Goal: Information Seeking & Learning: Find contact information

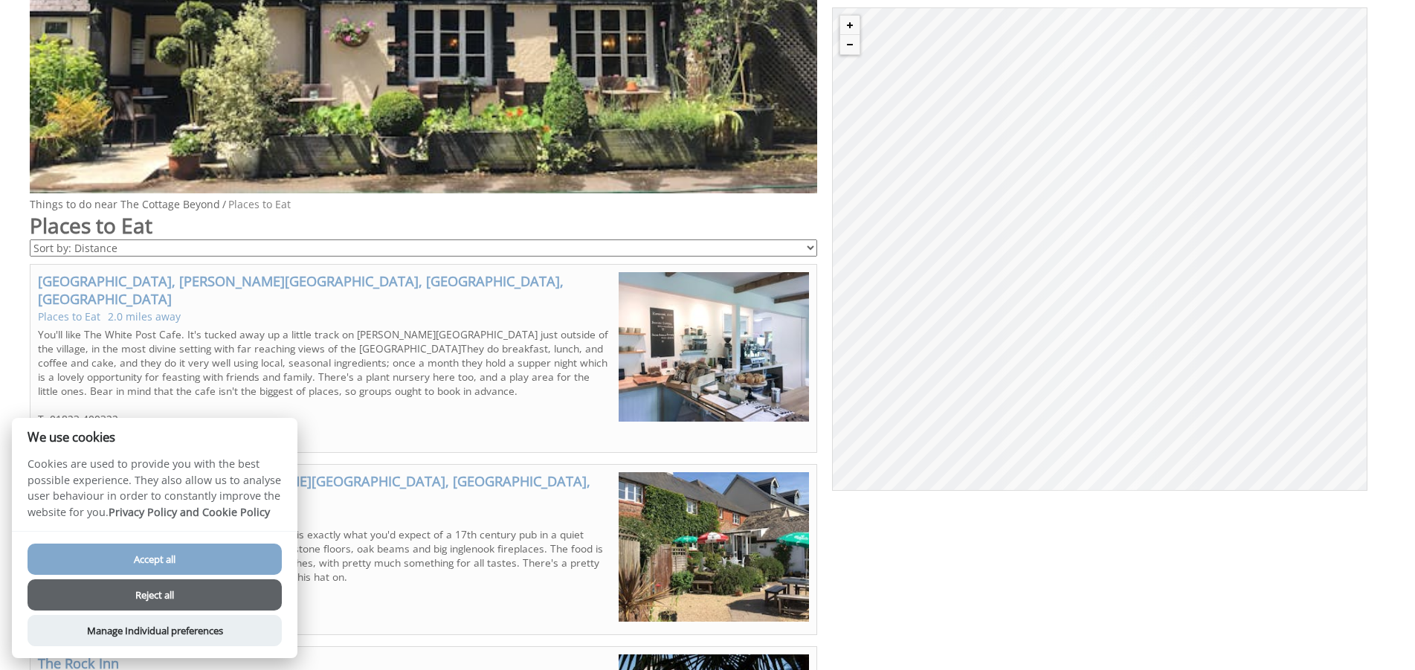
scroll to position [834, 0]
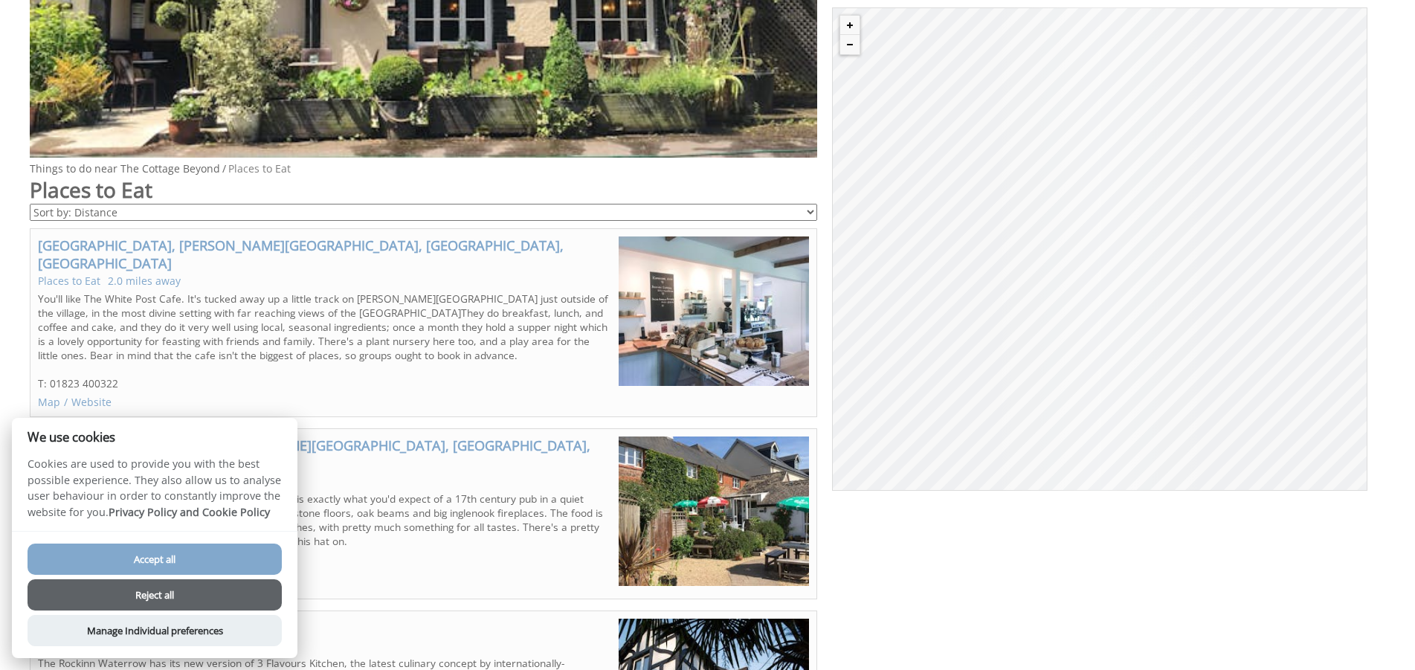
click at [148, 588] on button "Reject all" at bounding box center [155, 594] width 254 height 31
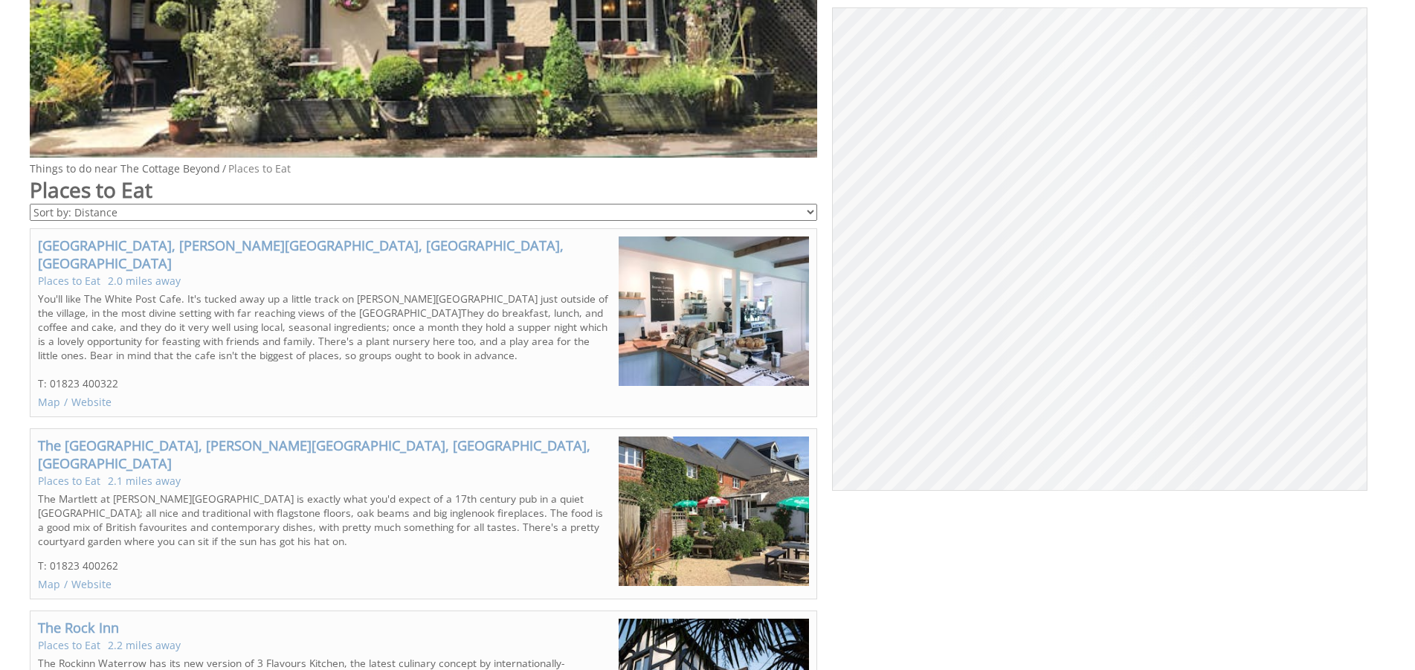
scroll to position [834, 0]
click at [88, 395] on link "Website" at bounding box center [91, 402] width 40 height 14
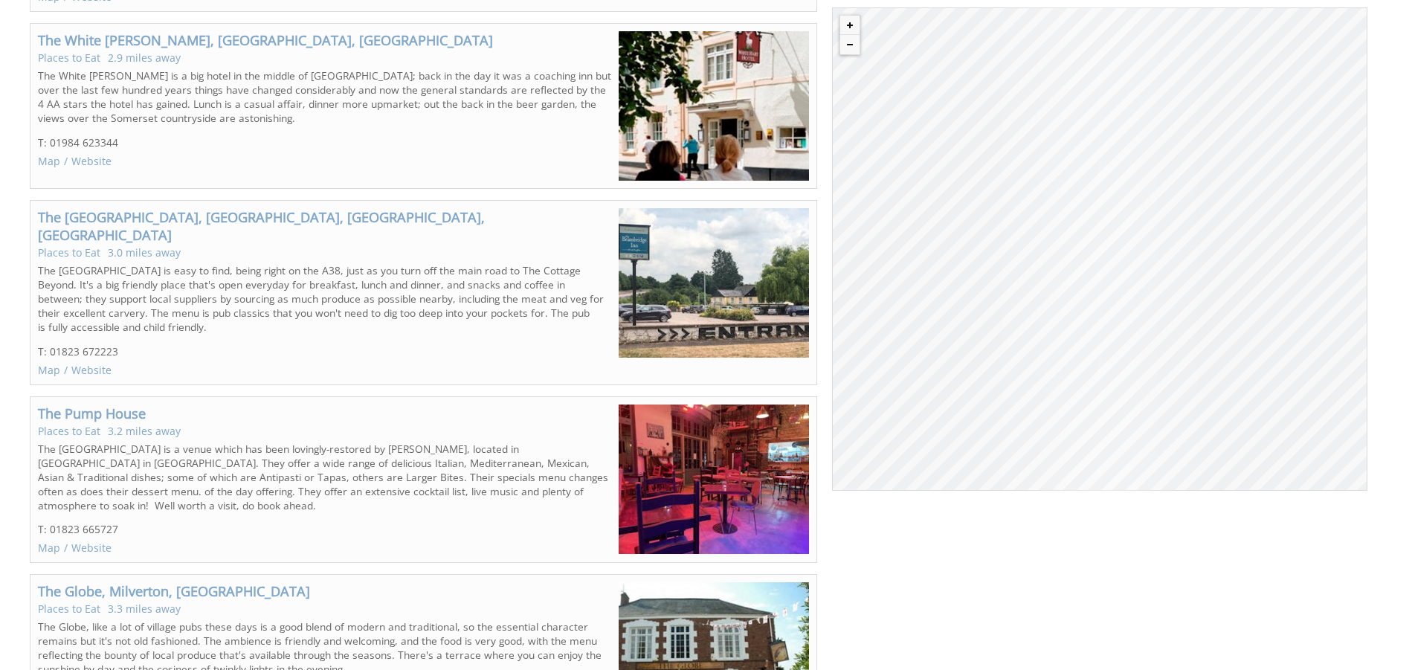
scroll to position [1821, 0]
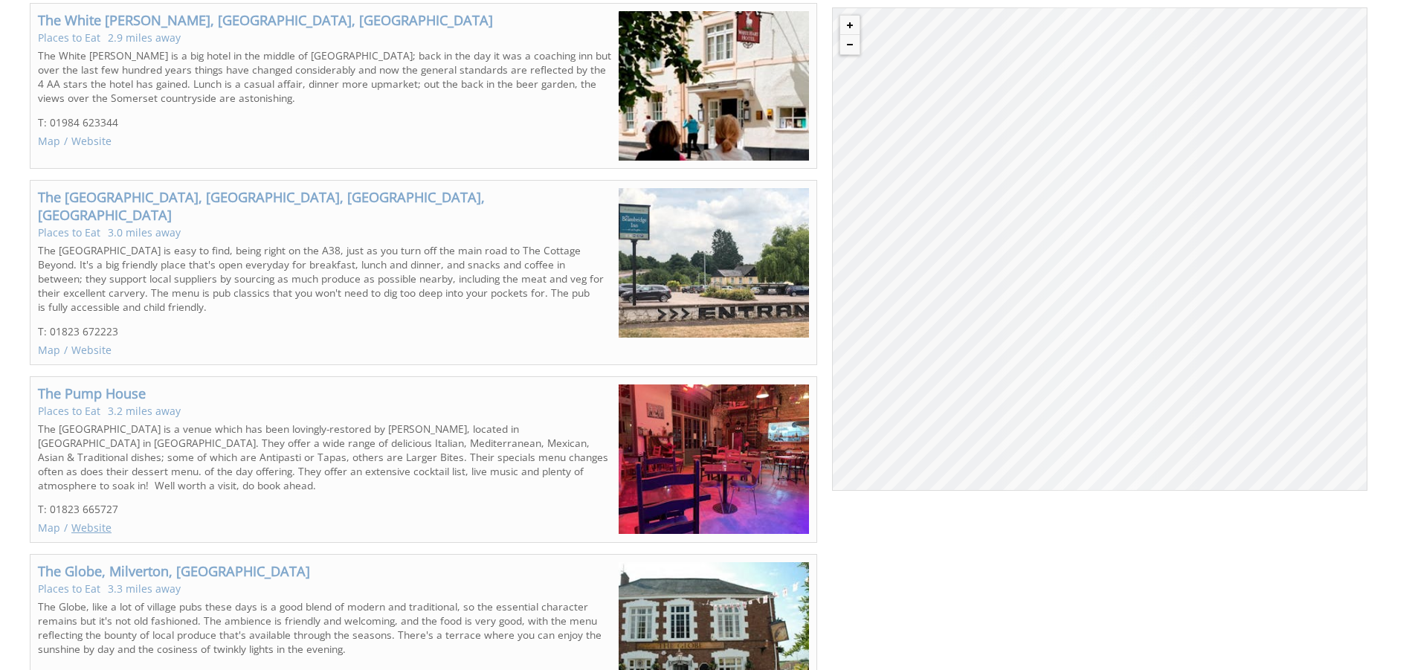
click at [78, 521] on link "Website" at bounding box center [91, 528] width 40 height 14
click at [112, 384] on link "The Pump House" at bounding box center [92, 393] width 108 height 18
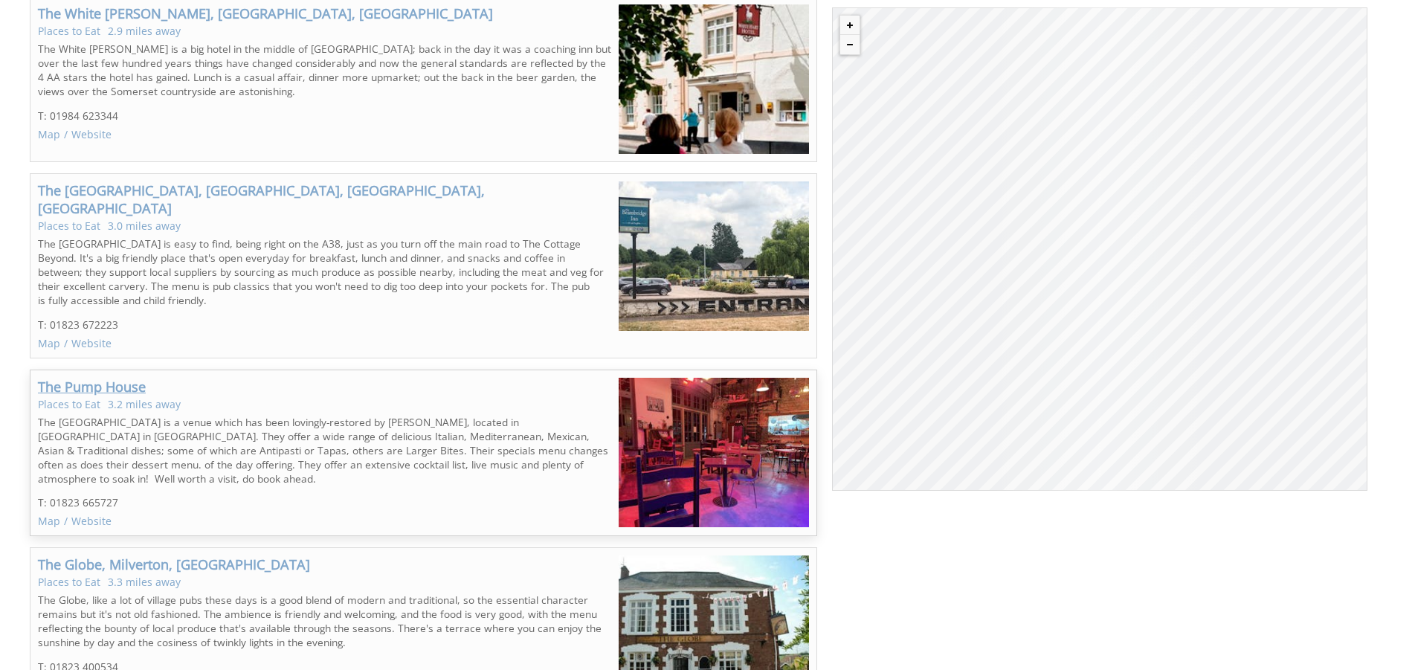
scroll to position [1828, 0]
click at [112, 377] on link "The Pump House" at bounding box center [92, 386] width 108 height 18
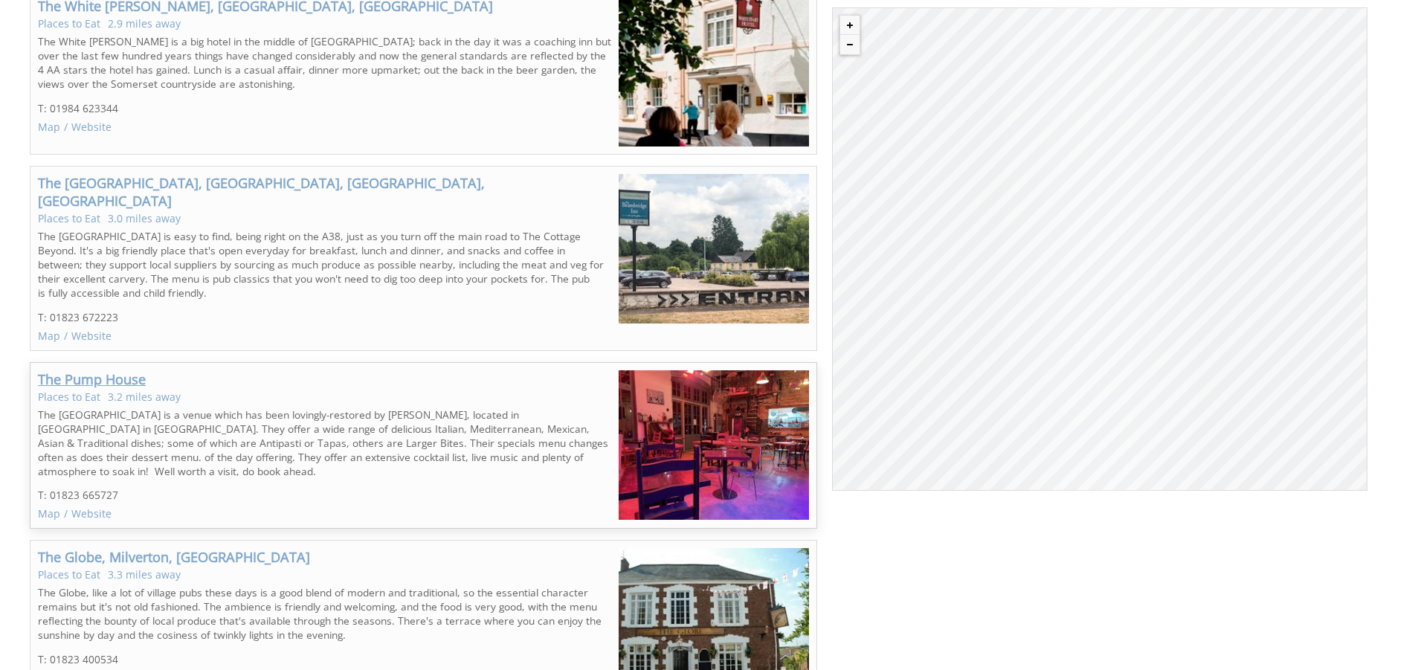
scroll to position [1835, 0]
click at [733, 370] on img at bounding box center [714, 444] width 190 height 149
click at [84, 370] on link "The Pump House" at bounding box center [92, 379] width 108 height 18
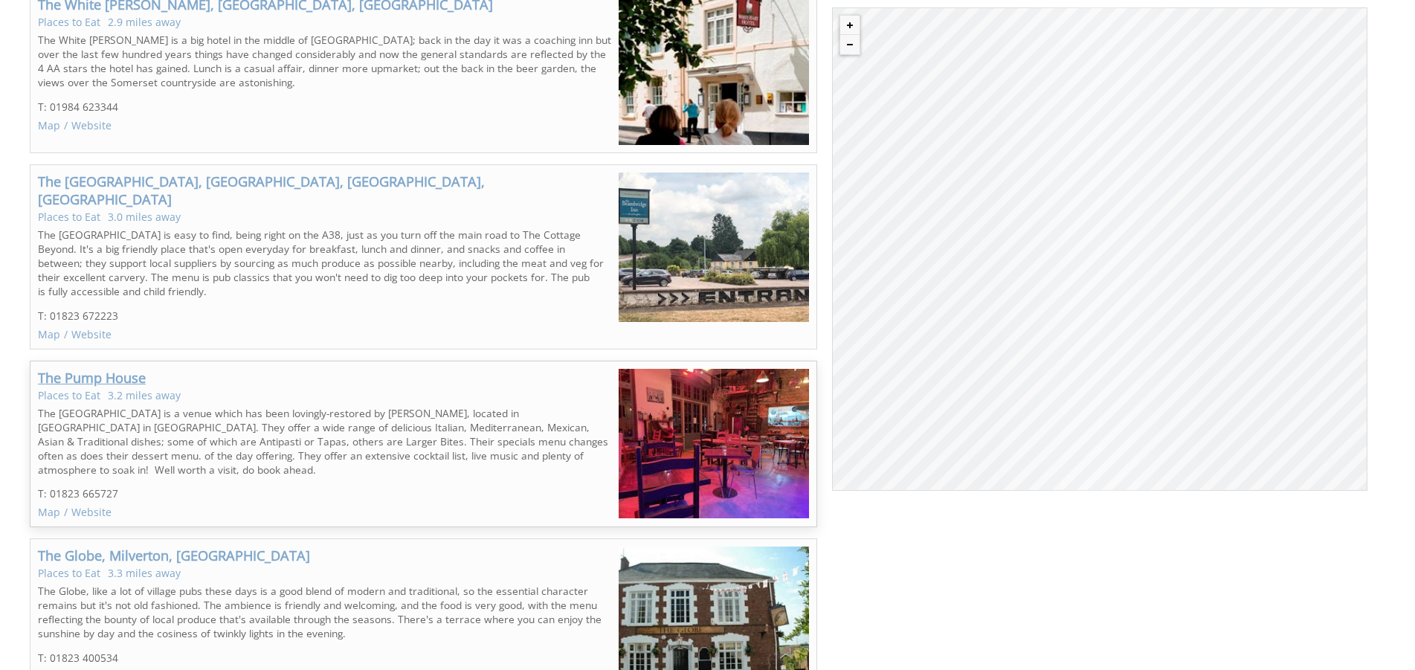
click at [84, 369] on link "The Pump House" at bounding box center [92, 378] width 108 height 18
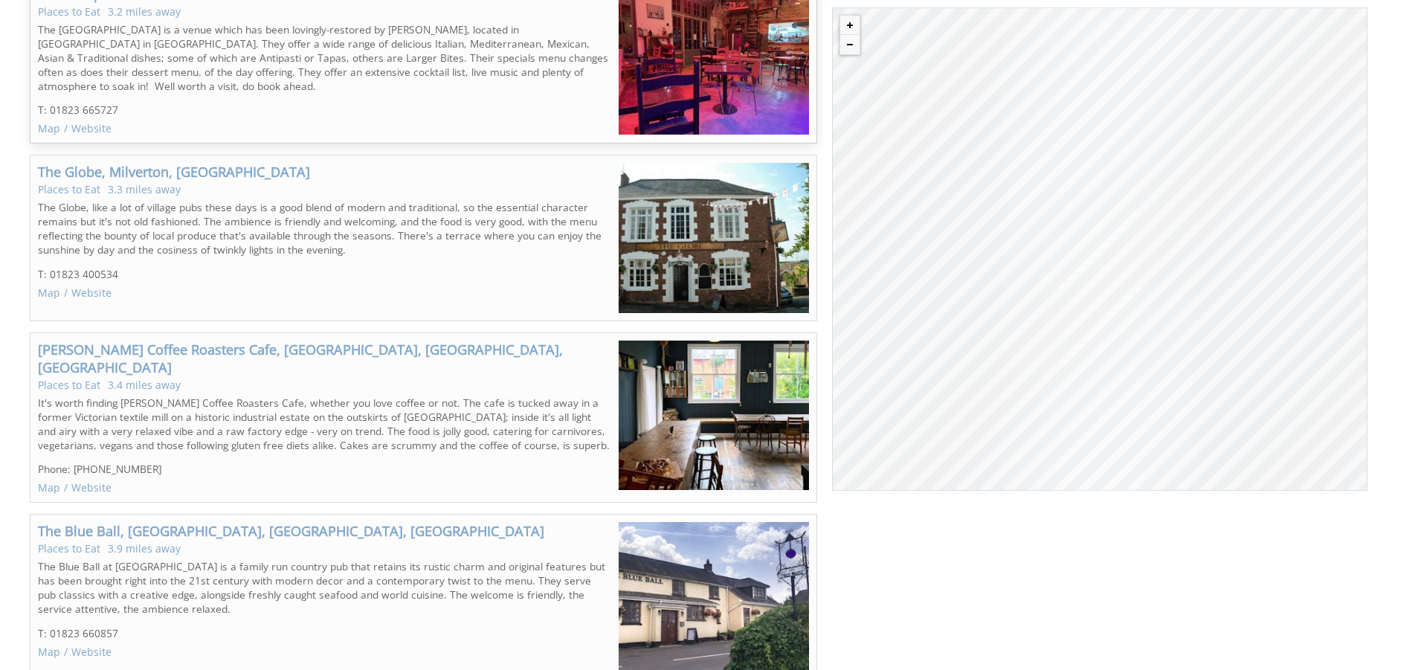
scroll to position [2223, 0]
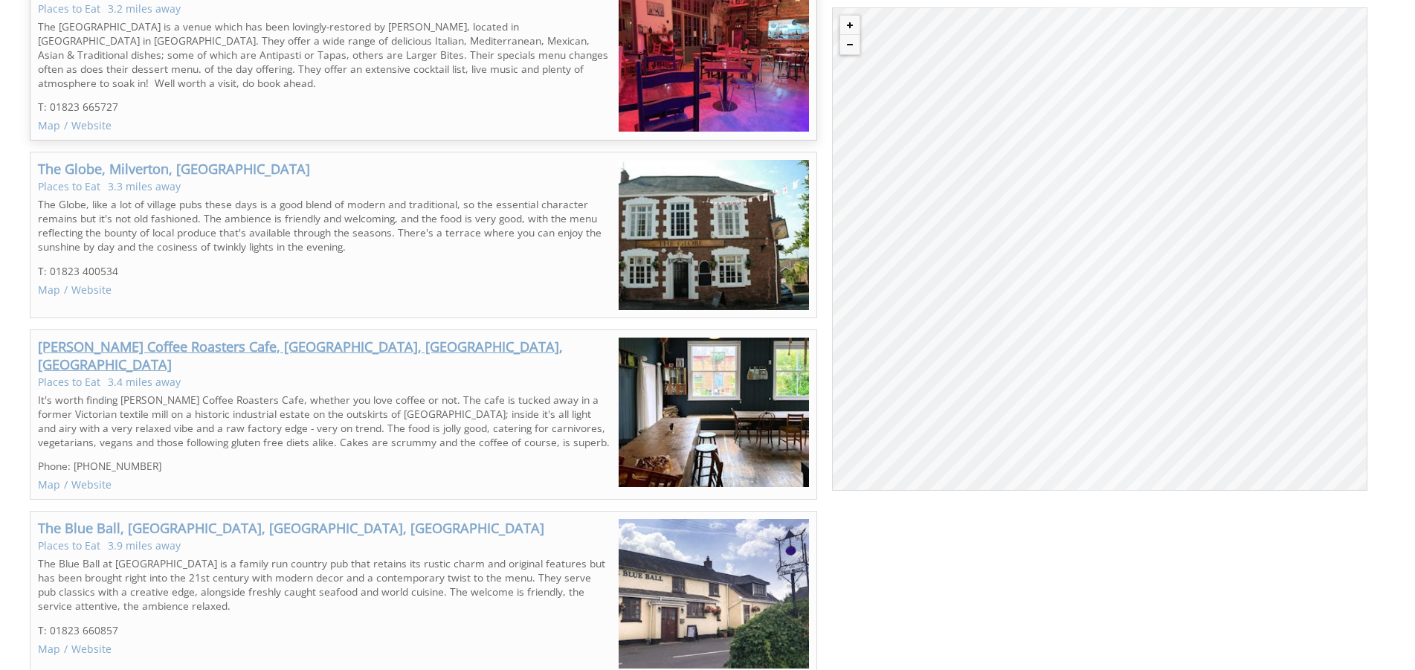
click at [150, 338] on link "[PERSON_NAME] Coffee Roasters Cafe, [GEOGRAPHIC_DATA], [GEOGRAPHIC_DATA], [GEOG…" at bounding box center [300, 356] width 525 height 36
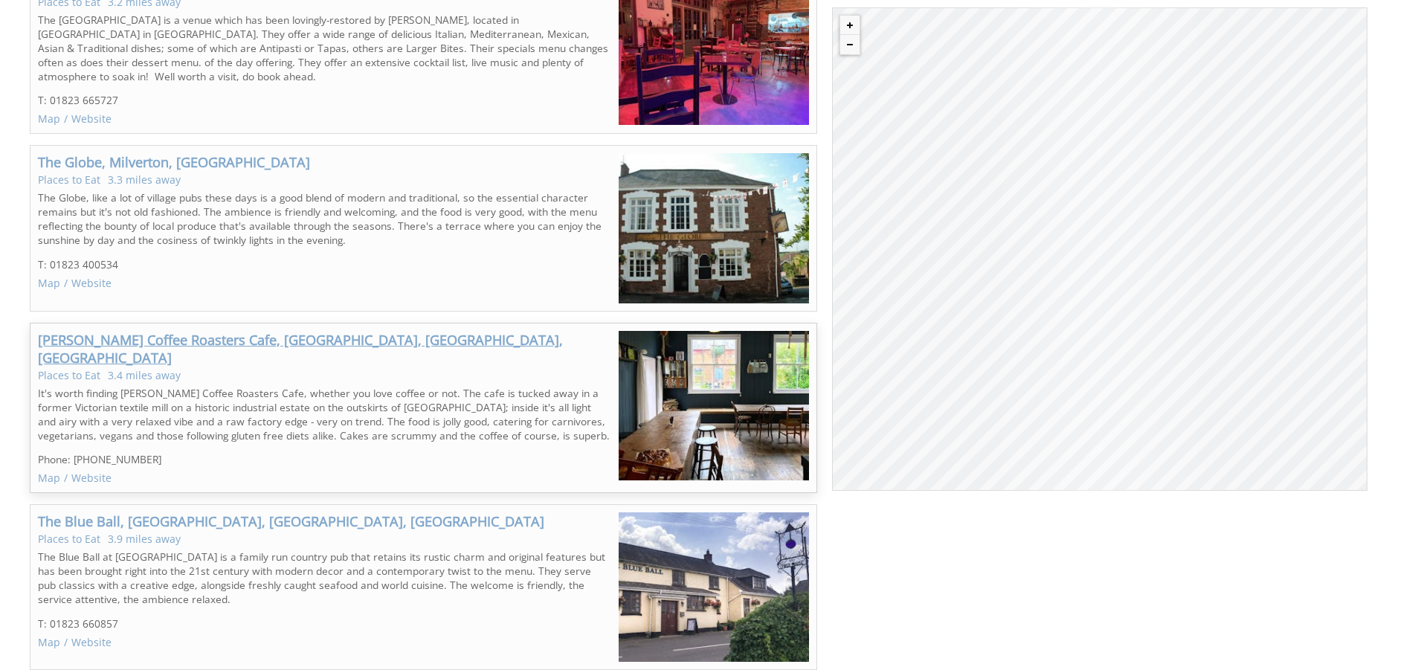
scroll to position [2230, 0]
click at [88, 470] on link "Website" at bounding box center [91, 477] width 40 height 14
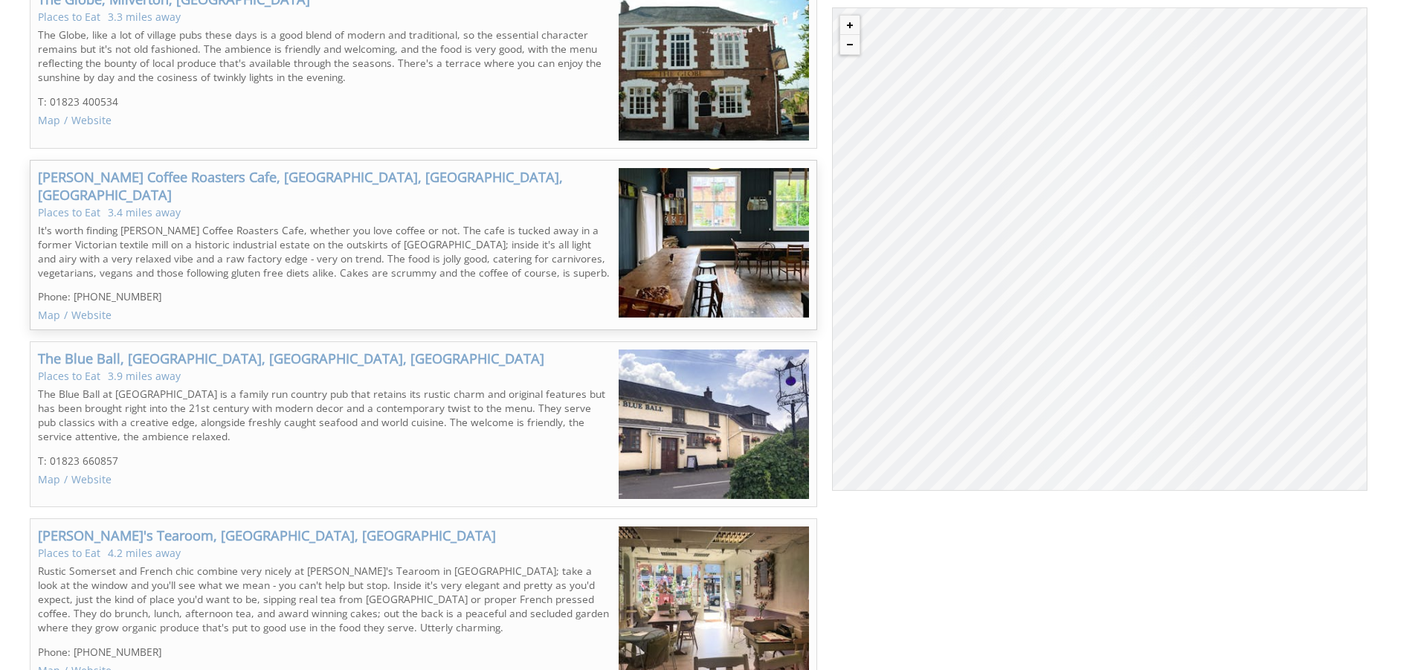
scroll to position [2306, 0]
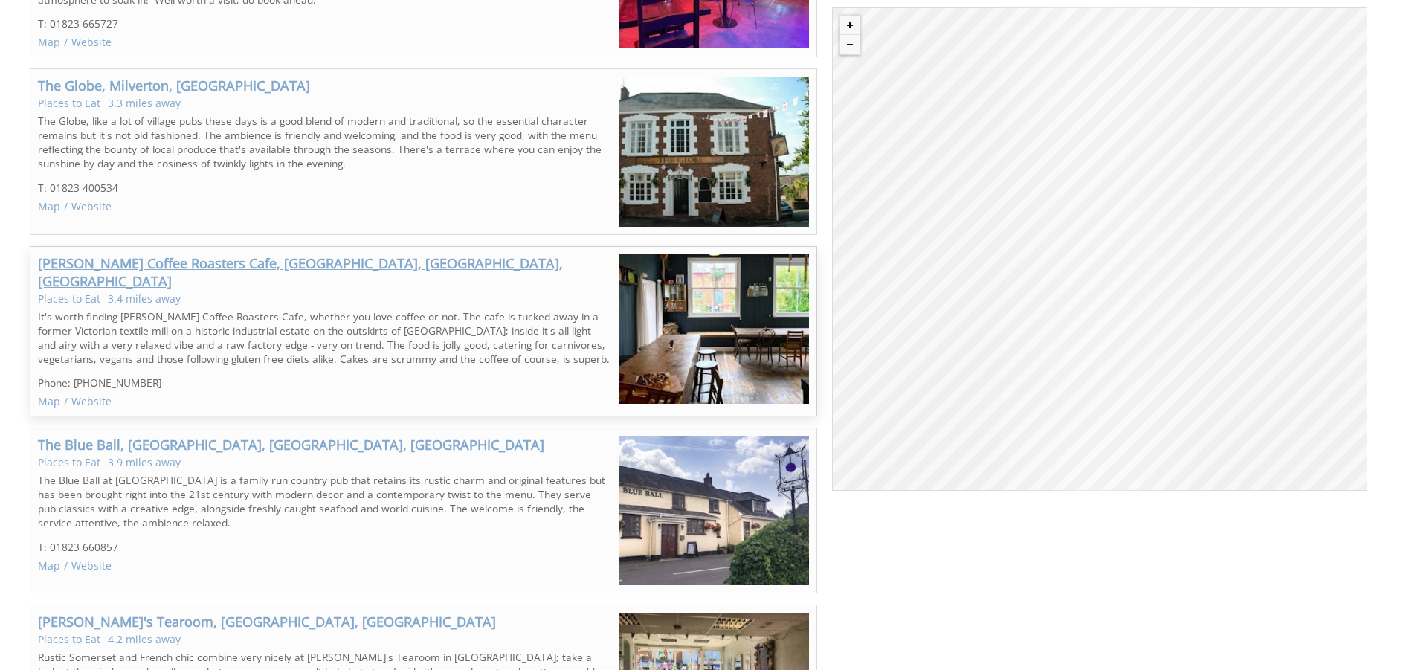
click at [181, 254] on link "[PERSON_NAME] Coffee Roasters Cafe, [GEOGRAPHIC_DATA], [GEOGRAPHIC_DATA], [GEOG…" at bounding box center [300, 272] width 525 height 36
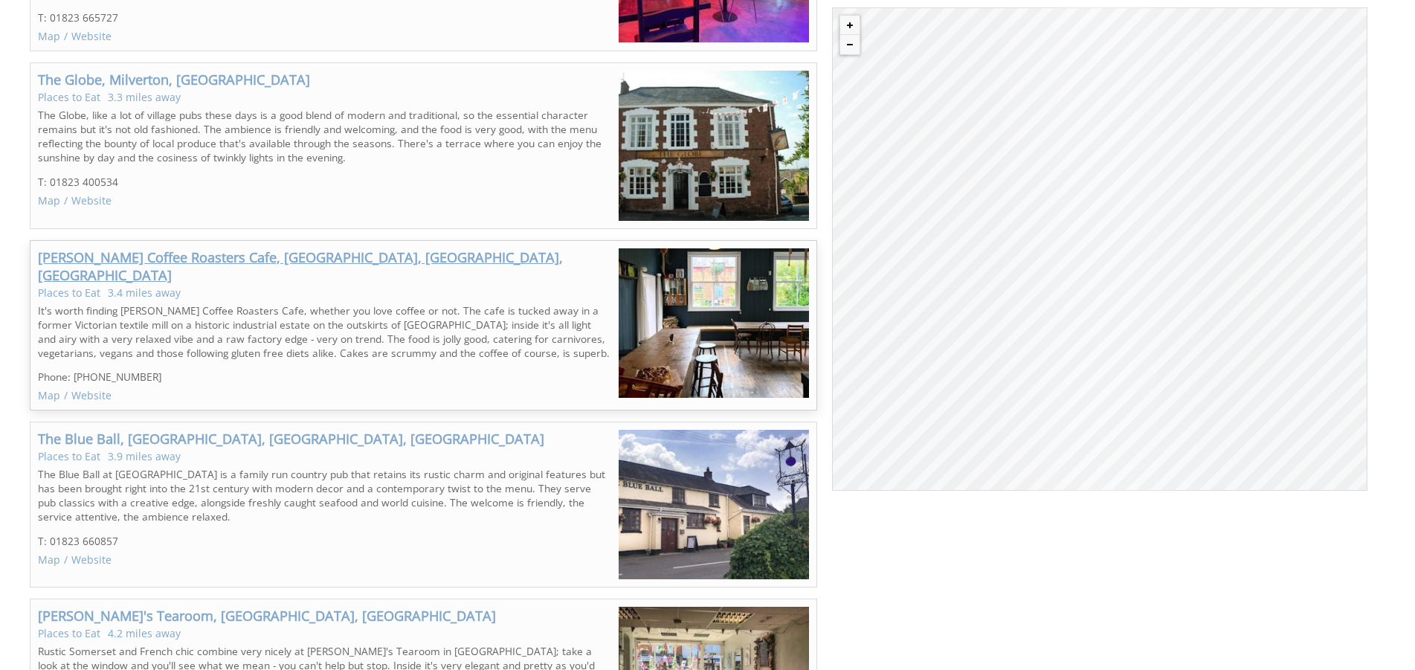
scroll to position [2314, 0]
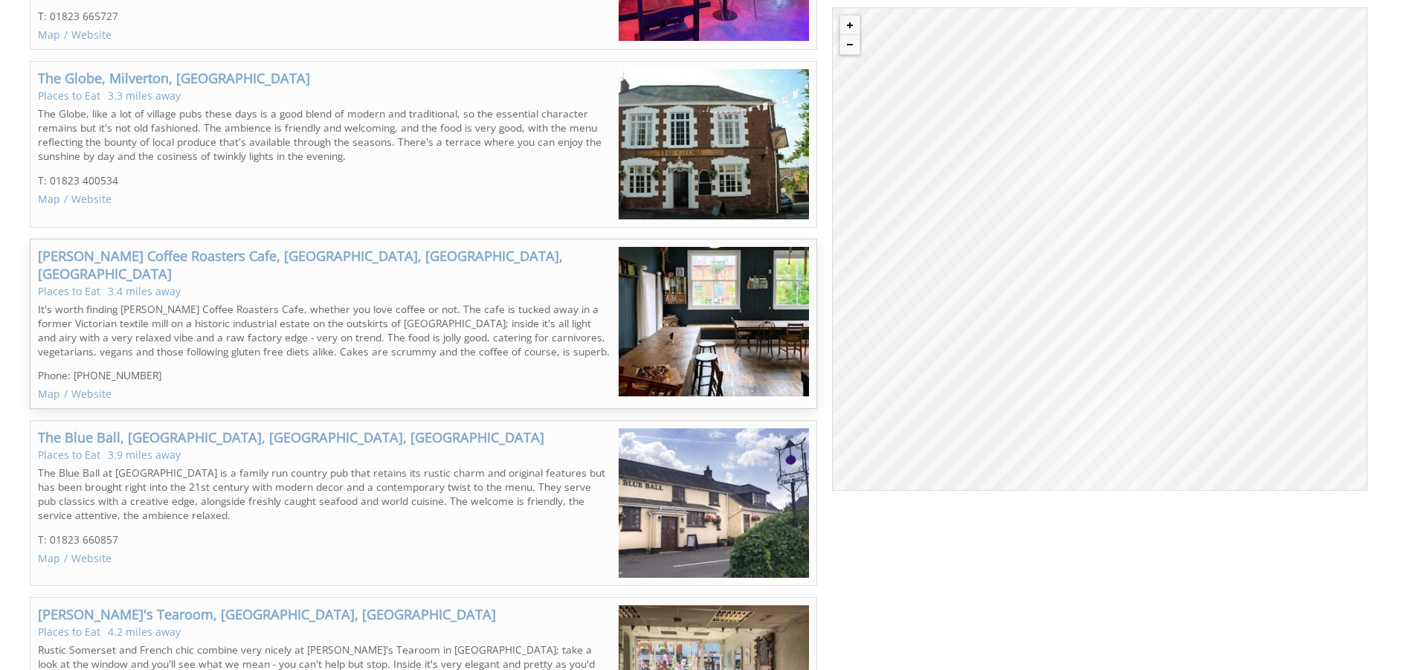
click at [393, 239] on div "Brazier Coffee Roasters Cafe, Tonedale, Wellington, Somerset Places to Eat 3.4 …" at bounding box center [424, 324] width 788 height 171
click at [146, 247] on link "[PERSON_NAME] Coffee Roasters Cafe, [GEOGRAPHIC_DATA], [GEOGRAPHIC_DATA], [GEOG…" at bounding box center [300, 265] width 525 height 36
click at [146, 247] on div "Brazier Coffee Roasters Cafe, Tonedale, Wellington, Somerset Places to Eat 3.4 …" at bounding box center [324, 324] width 573 height 155
click at [251, 302] on p "It's worth finding [PERSON_NAME] Coffee Roasters Cafe, whether you love coffee …" at bounding box center [324, 330] width 573 height 57
click at [419, 247] on link "[PERSON_NAME] Coffee Roasters Cafe, [GEOGRAPHIC_DATA], [GEOGRAPHIC_DATA], [GEOG…" at bounding box center [300, 265] width 525 height 36
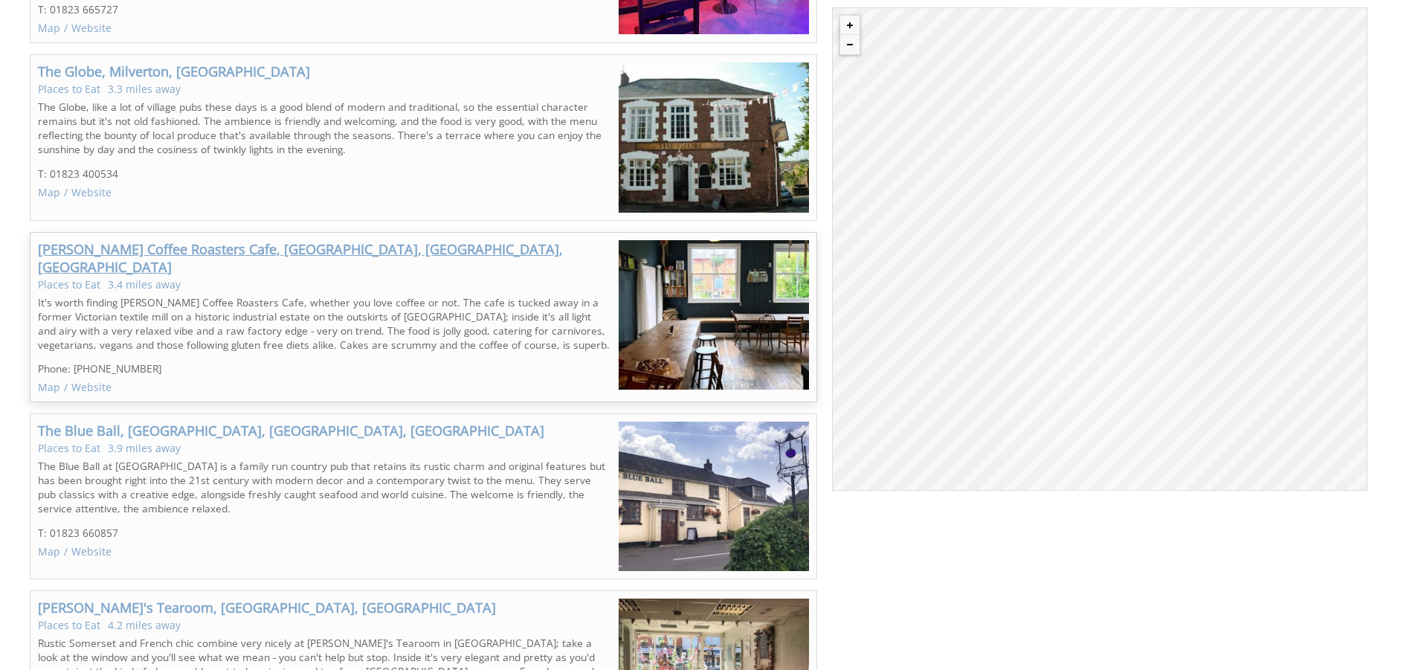
scroll to position [2321, 0]
click at [73, 239] on link "[PERSON_NAME] Coffee Roasters Cafe, [GEOGRAPHIC_DATA], [GEOGRAPHIC_DATA], [GEOG…" at bounding box center [300, 257] width 525 height 36
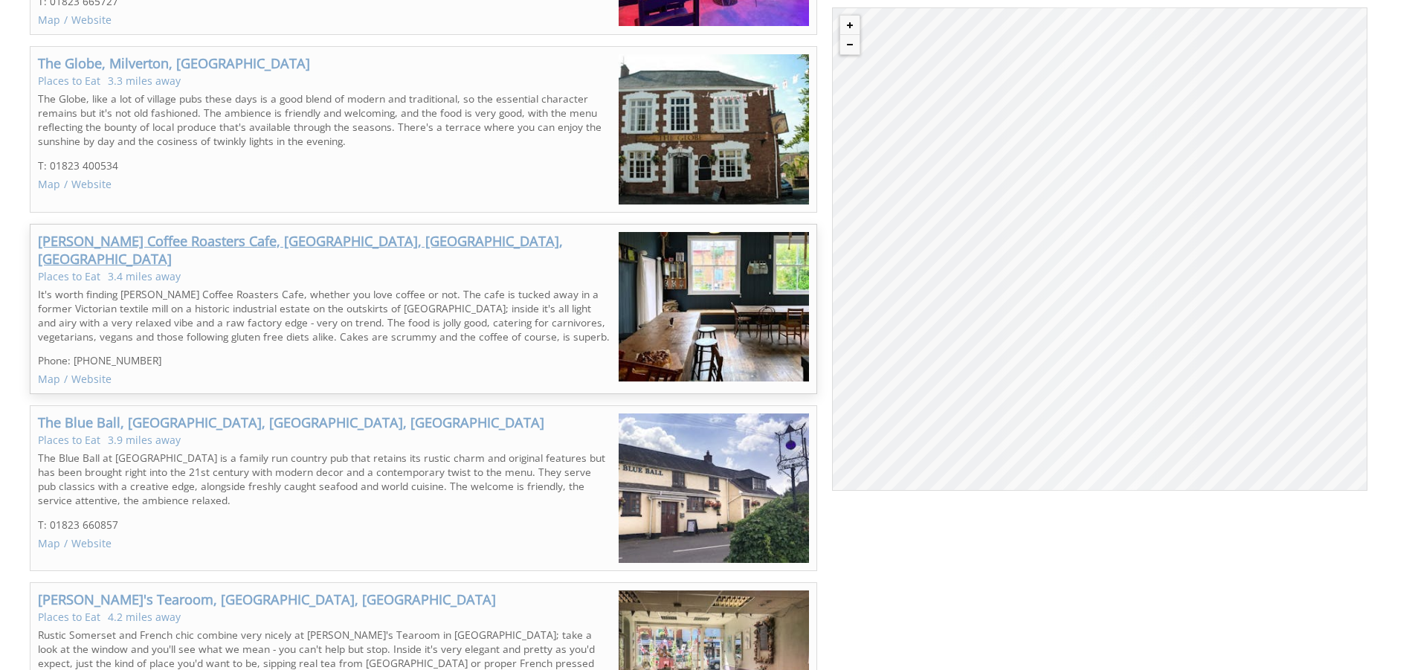
click at [73, 232] on link "[PERSON_NAME] Coffee Roasters Cafe, [GEOGRAPHIC_DATA], [GEOGRAPHIC_DATA], [GEOG…" at bounding box center [300, 250] width 525 height 36
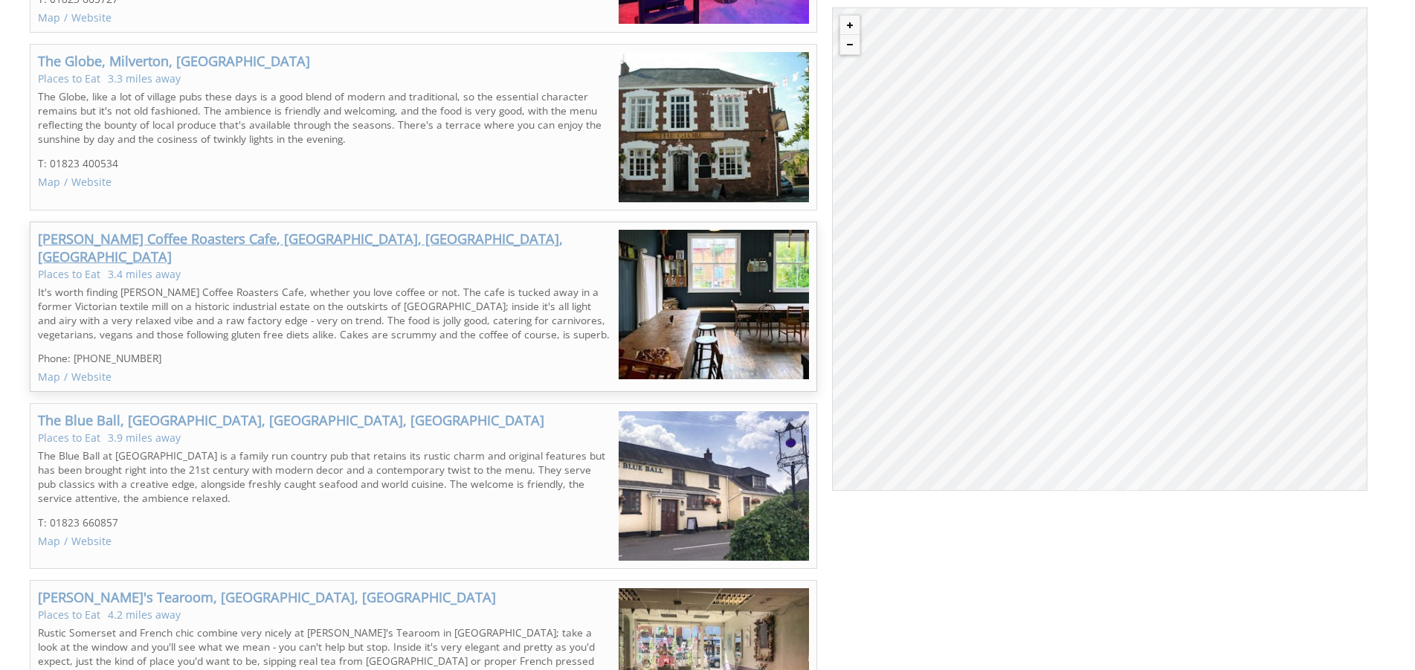
click at [73, 230] on link "[PERSON_NAME] Coffee Roasters Cafe, [GEOGRAPHIC_DATA], [GEOGRAPHIC_DATA], [GEOG…" at bounding box center [300, 248] width 525 height 36
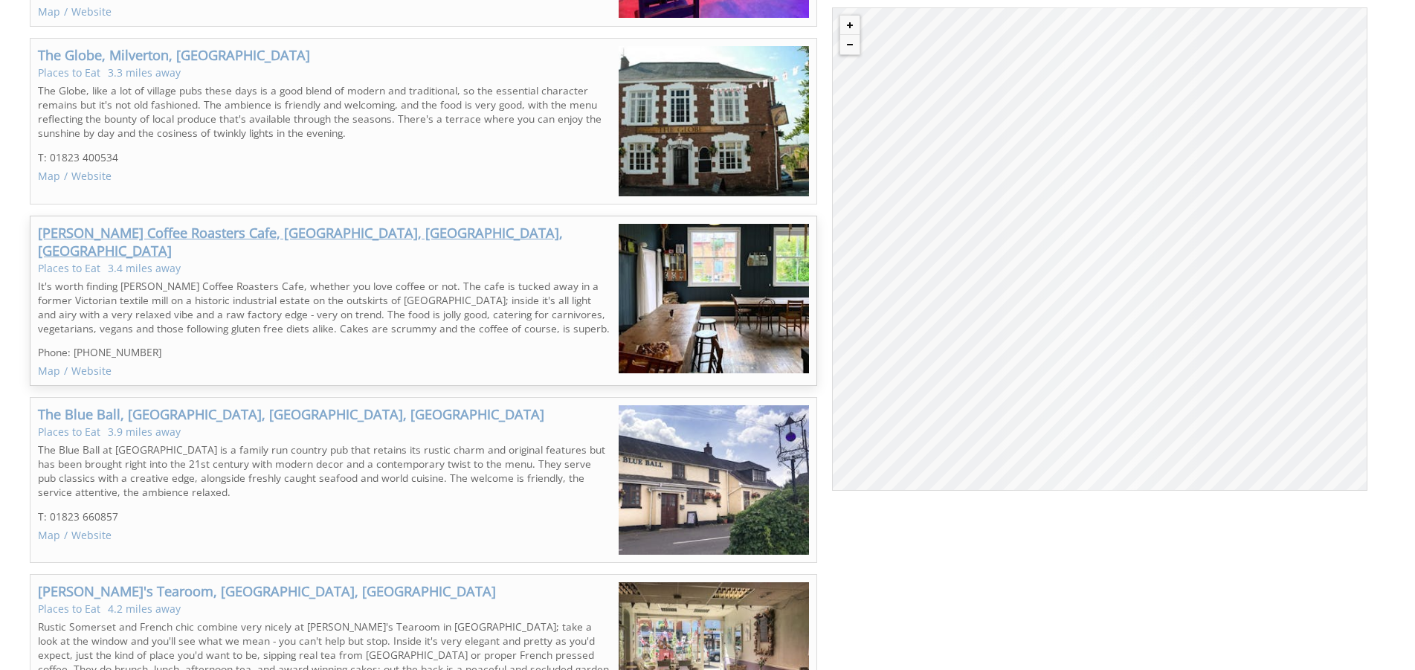
scroll to position [2338, 0]
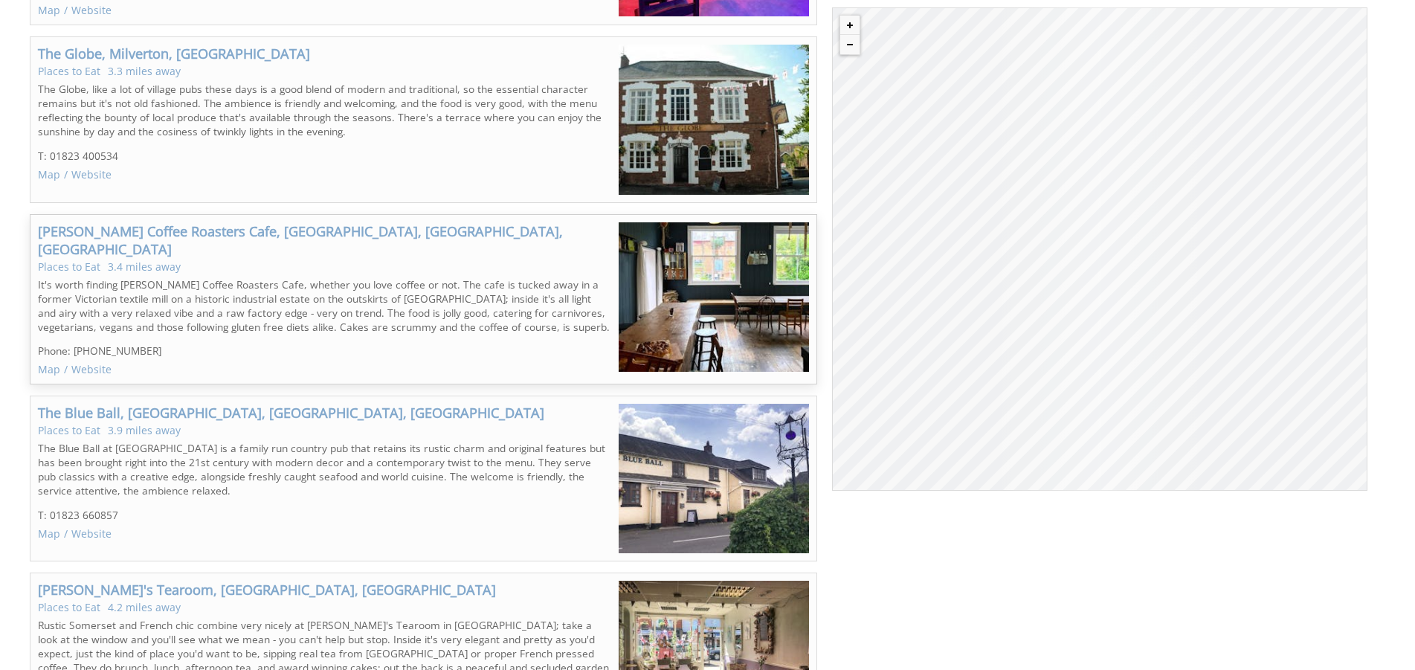
click at [691, 222] on img at bounding box center [714, 296] width 190 height 149
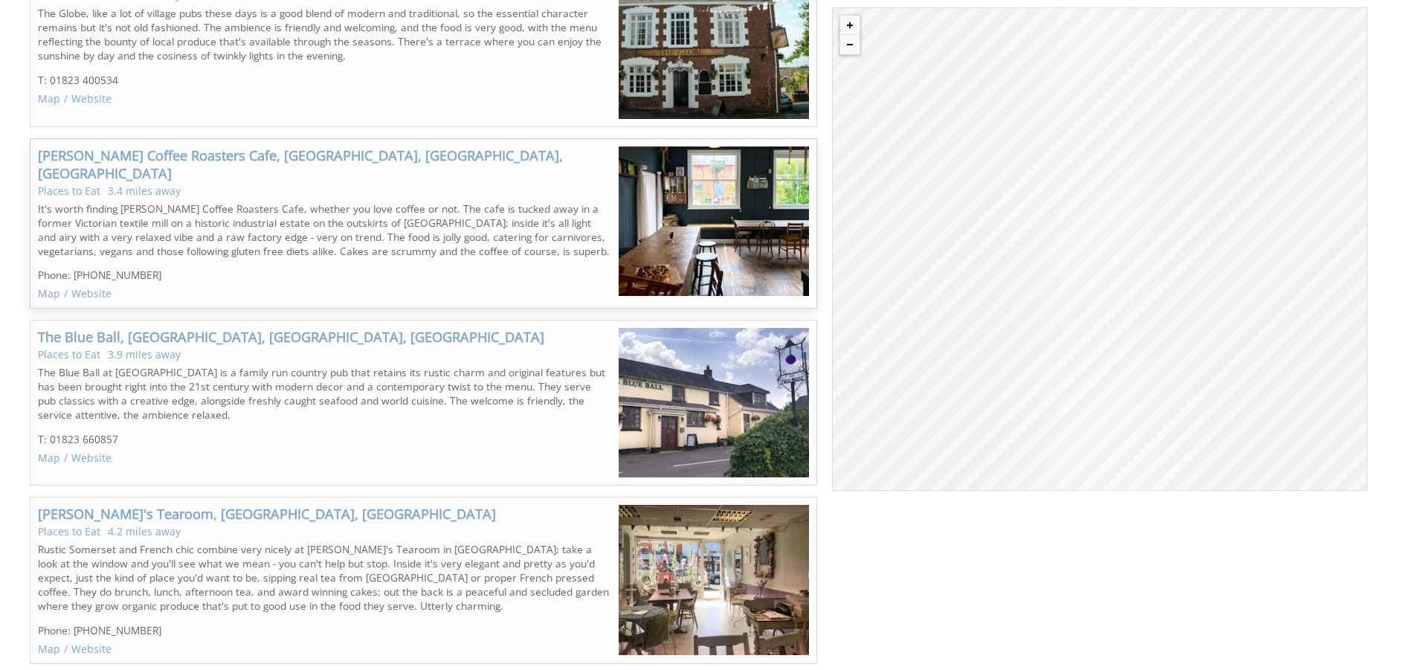
click at [135, 202] on p "It's worth finding [PERSON_NAME] Coffee Roasters Cafe, whether you love coffee …" at bounding box center [324, 230] width 573 height 57
click at [167, 147] on link "[PERSON_NAME] Coffee Roasters Cafe, [GEOGRAPHIC_DATA], [GEOGRAPHIC_DATA], [GEOG…" at bounding box center [300, 165] width 525 height 36
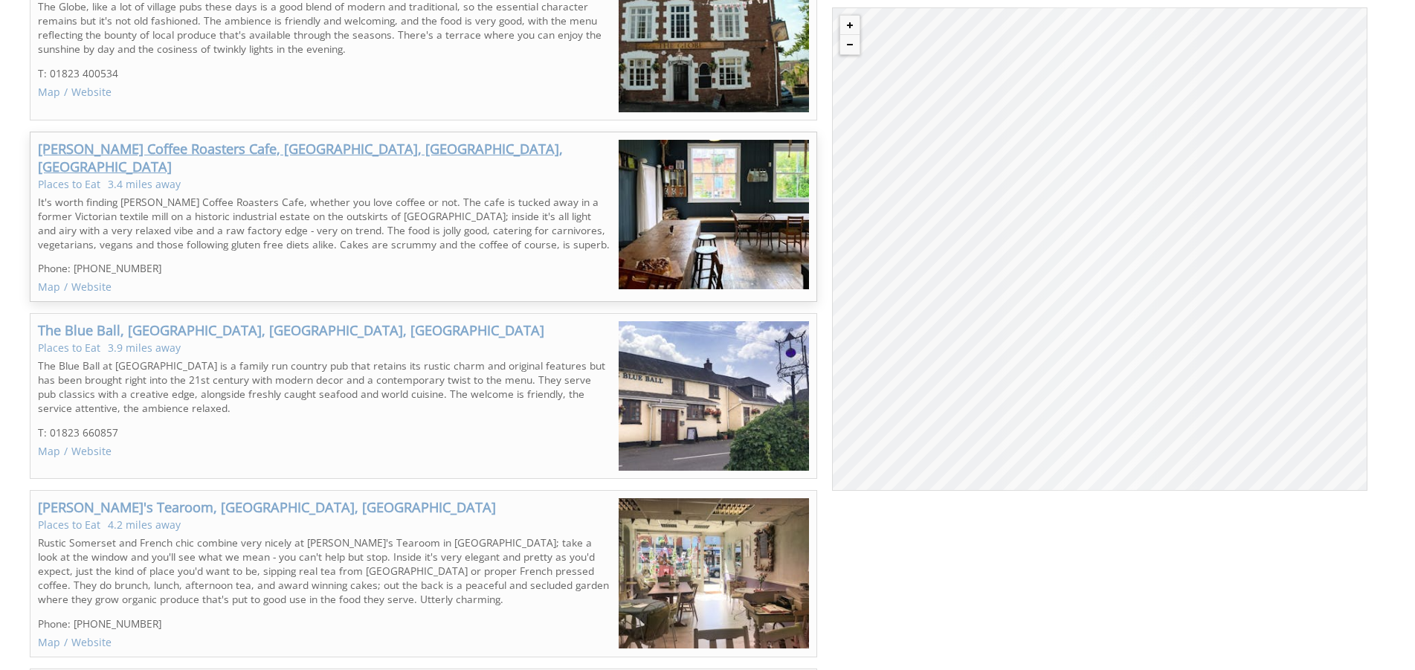
scroll to position [2421, 0]
click at [167, 139] on link "[PERSON_NAME] Coffee Roasters Cafe, [GEOGRAPHIC_DATA], [GEOGRAPHIC_DATA], [GEOG…" at bounding box center [300, 157] width 525 height 36
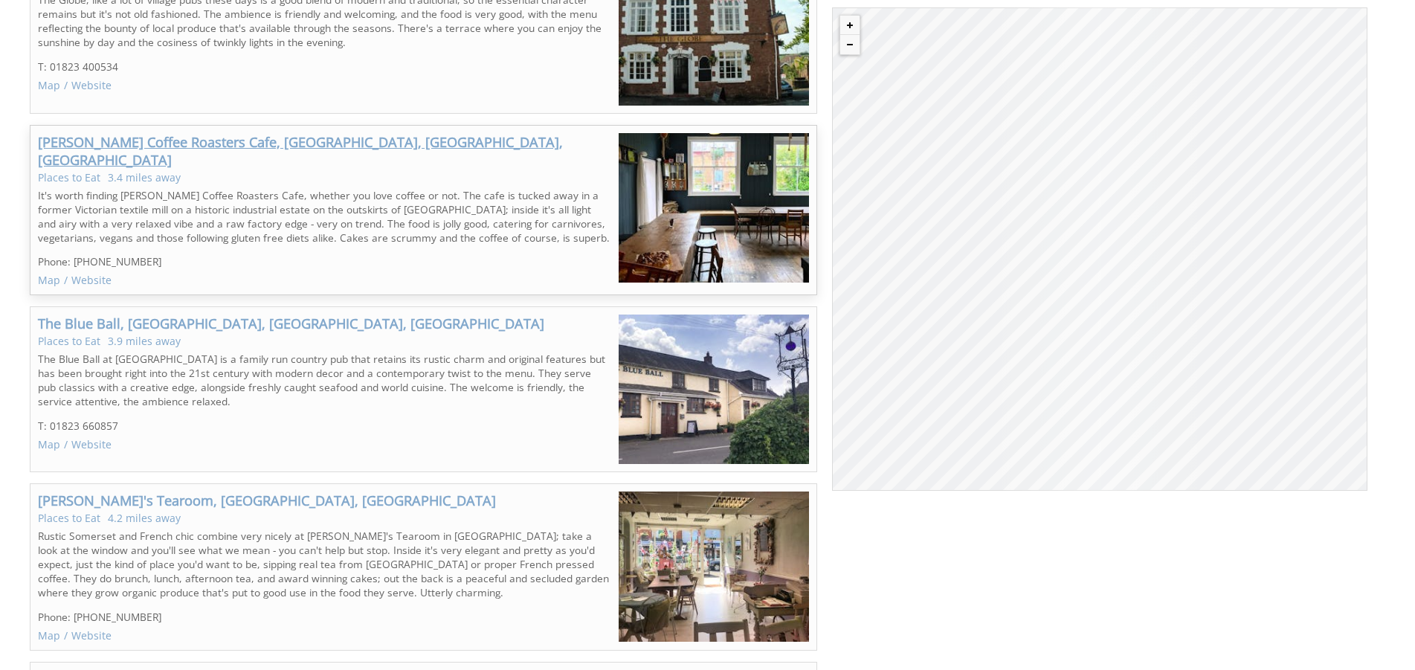
scroll to position [2429, 0]
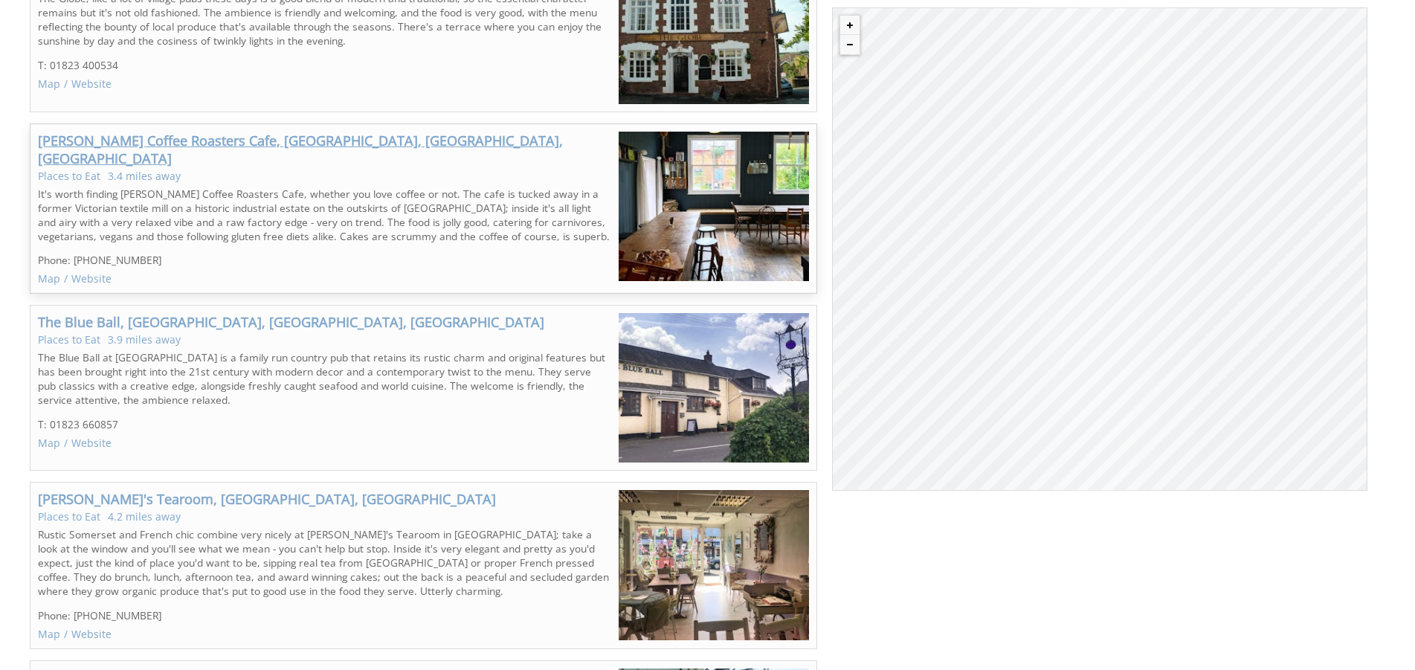
click at [202, 132] on link "[PERSON_NAME] Coffee Roasters Cafe, [GEOGRAPHIC_DATA], [GEOGRAPHIC_DATA], [GEOG…" at bounding box center [300, 150] width 525 height 36
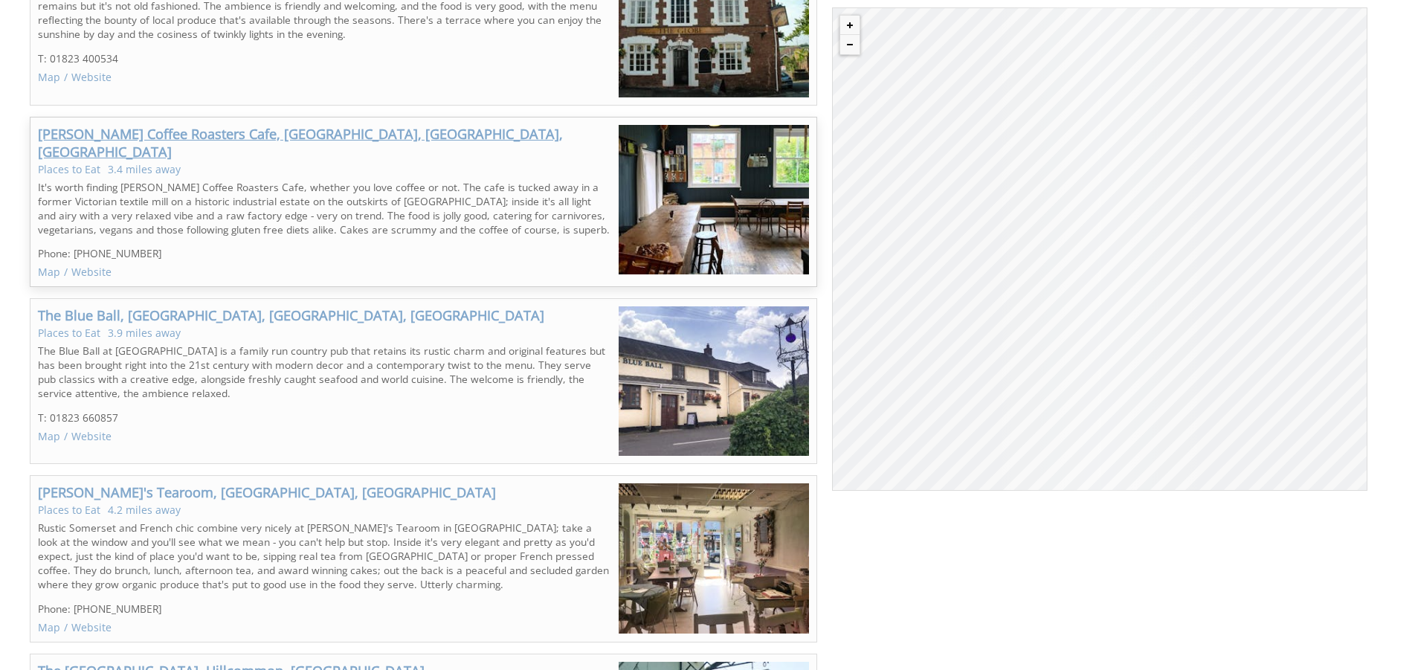
scroll to position [2436, 0]
click at [348, 124] on link "[PERSON_NAME] Coffee Roasters Cafe, [GEOGRAPHIC_DATA], [GEOGRAPHIC_DATA], [GEOG…" at bounding box center [300, 142] width 525 height 36
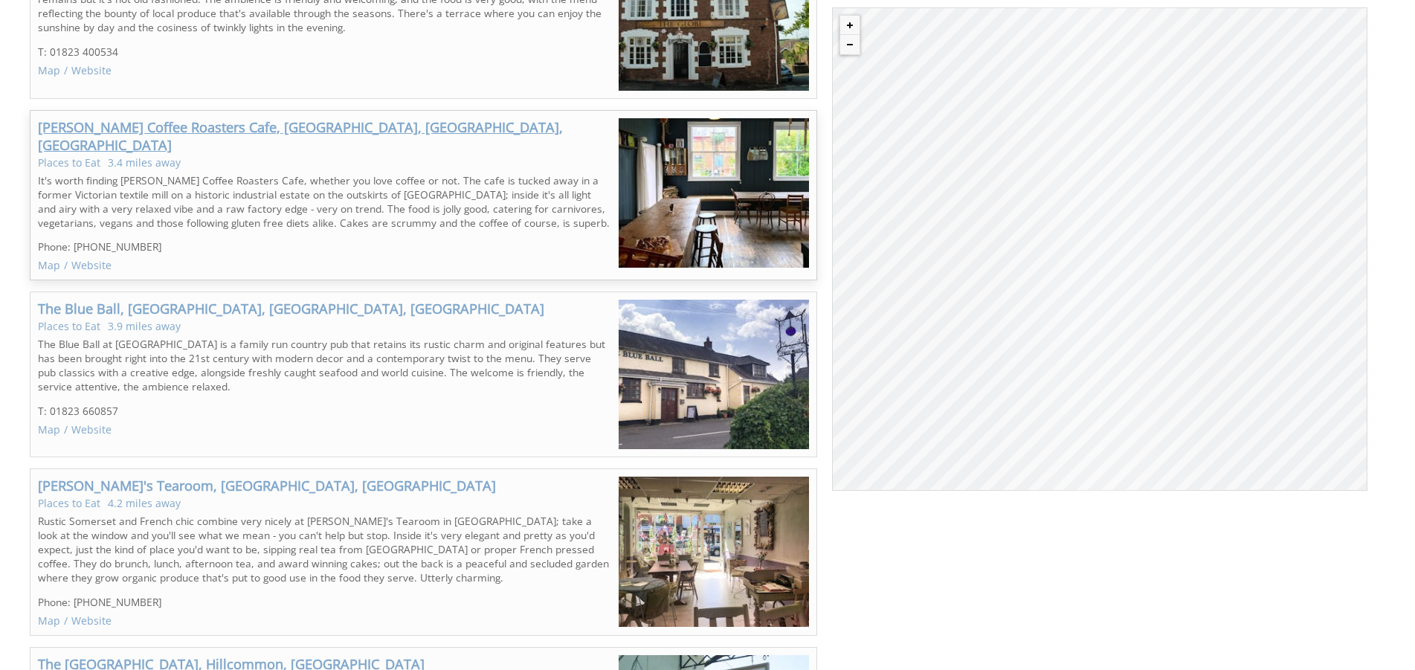
scroll to position [2444, 0]
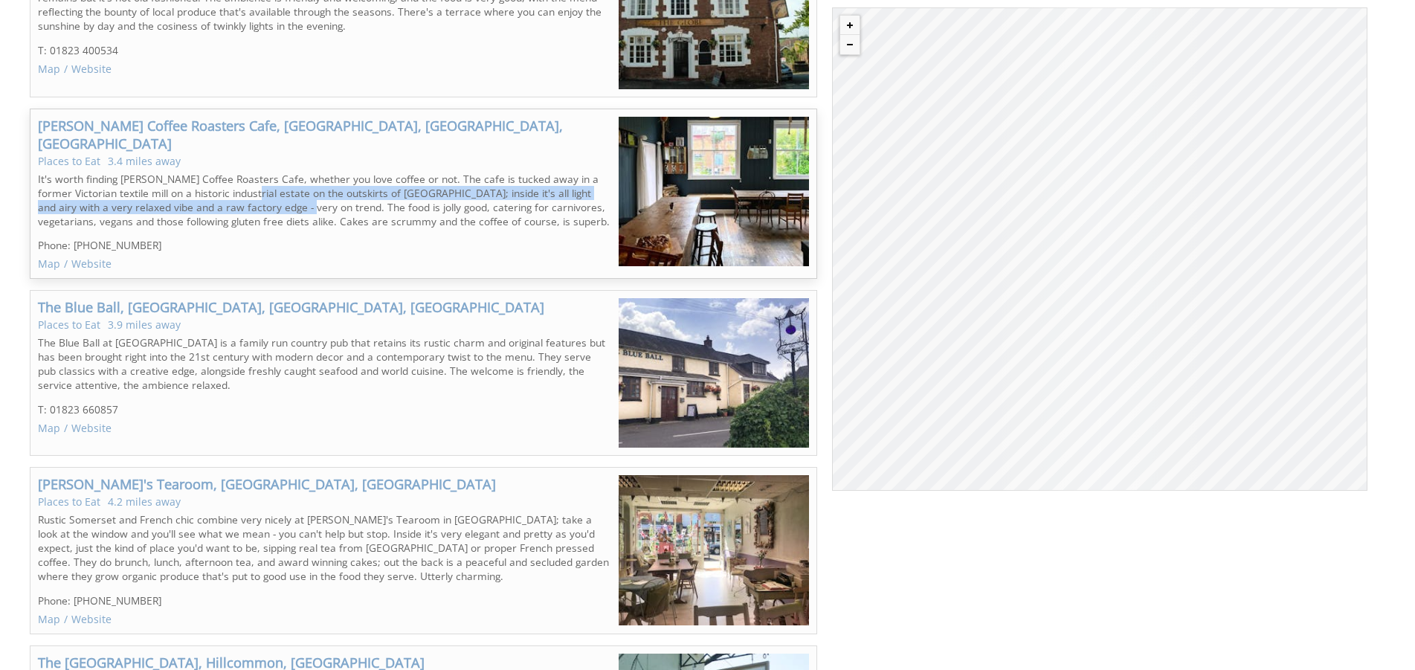
drag, startPoint x: 247, startPoint y: 123, endPoint x: 283, endPoint y: 143, distance: 41.6
click at [283, 172] on p "It's worth finding [PERSON_NAME] Coffee Roasters Cafe, whether you love coffee …" at bounding box center [324, 200] width 573 height 57
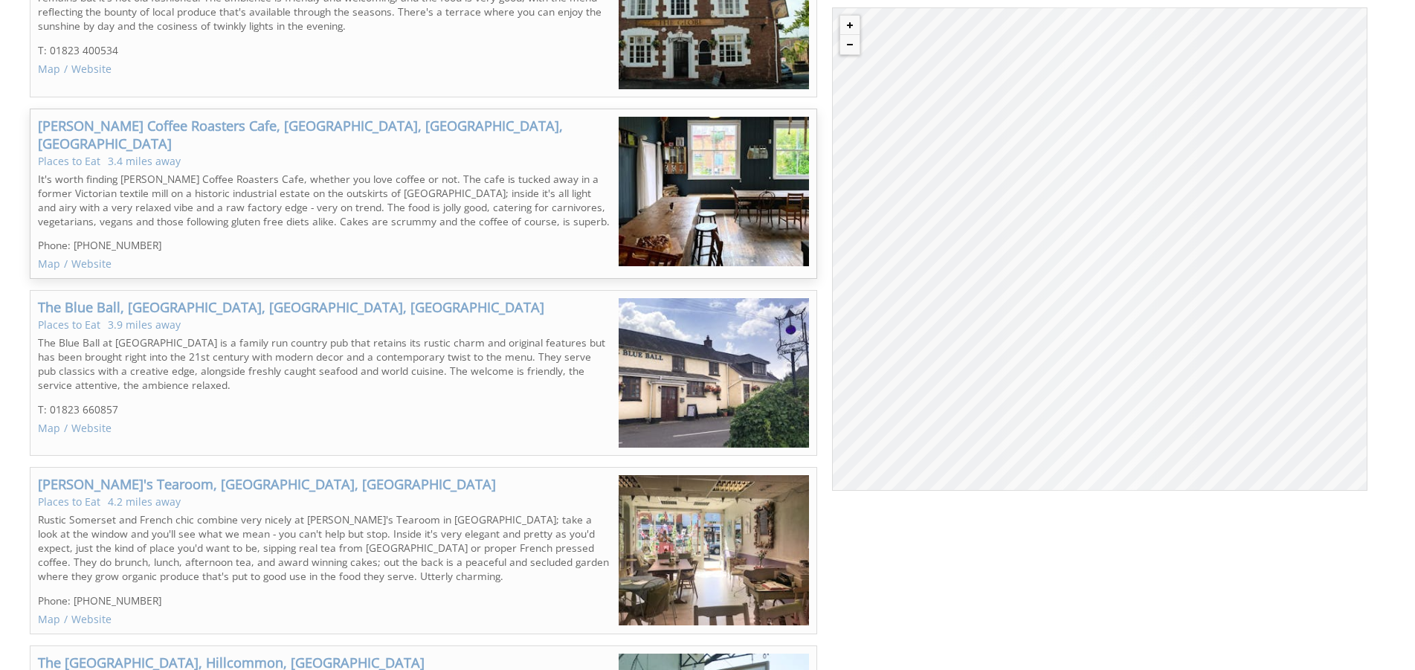
click at [545, 238] on p "Phone: [PHONE_NUMBER]" at bounding box center [324, 245] width 573 height 14
click at [167, 117] on link "[PERSON_NAME] Coffee Roasters Cafe, [GEOGRAPHIC_DATA], [GEOGRAPHIC_DATA], [GEOG…" at bounding box center [300, 135] width 525 height 36
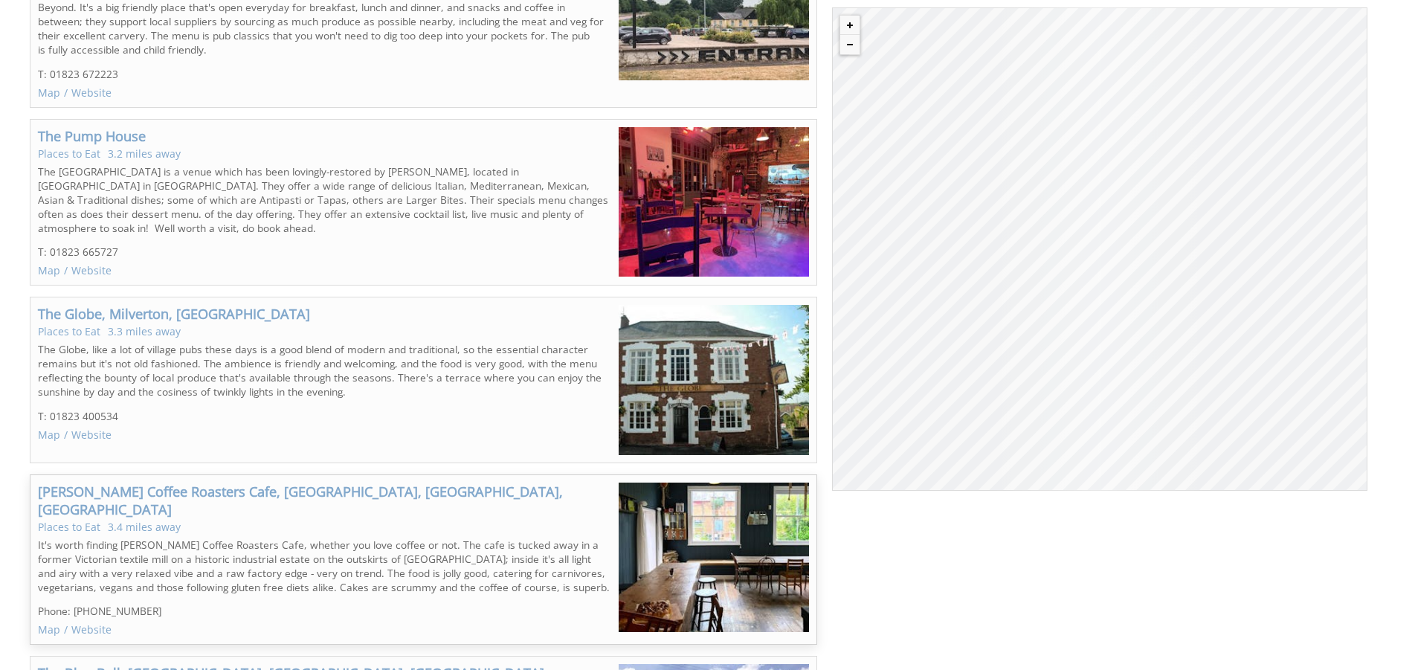
scroll to position [2072, 0]
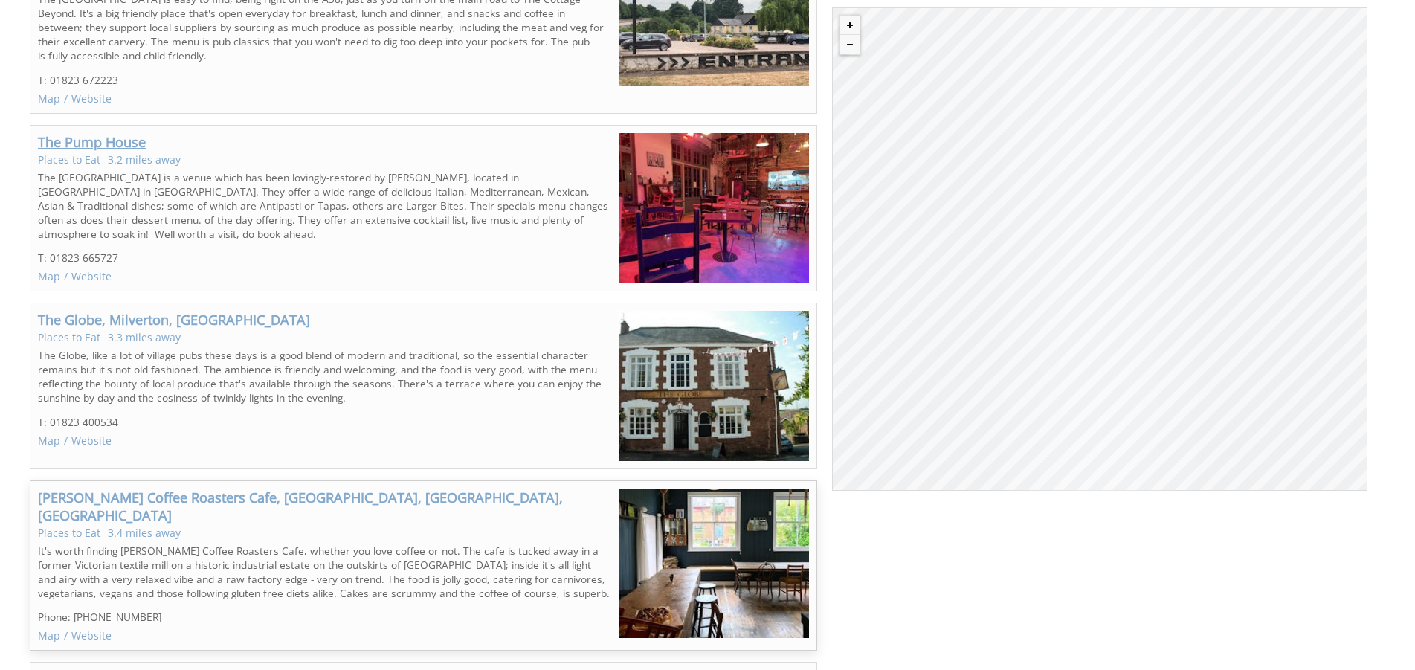
click at [94, 133] on link "The Pump House" at bounding box center [92, 142] width 108 height 18
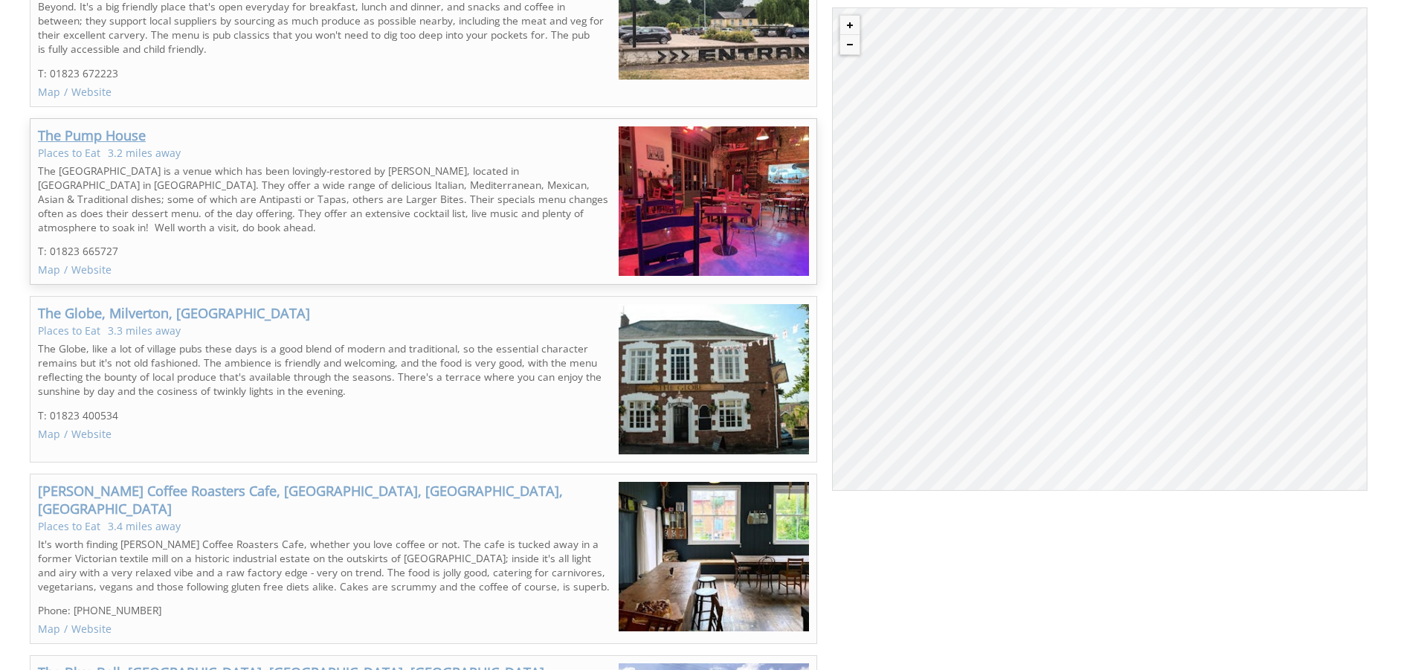
scroll to position [2079, 0]
click at [89, 126] on link "The Pump House" at bounding box center [92, 135] width 108 height 18
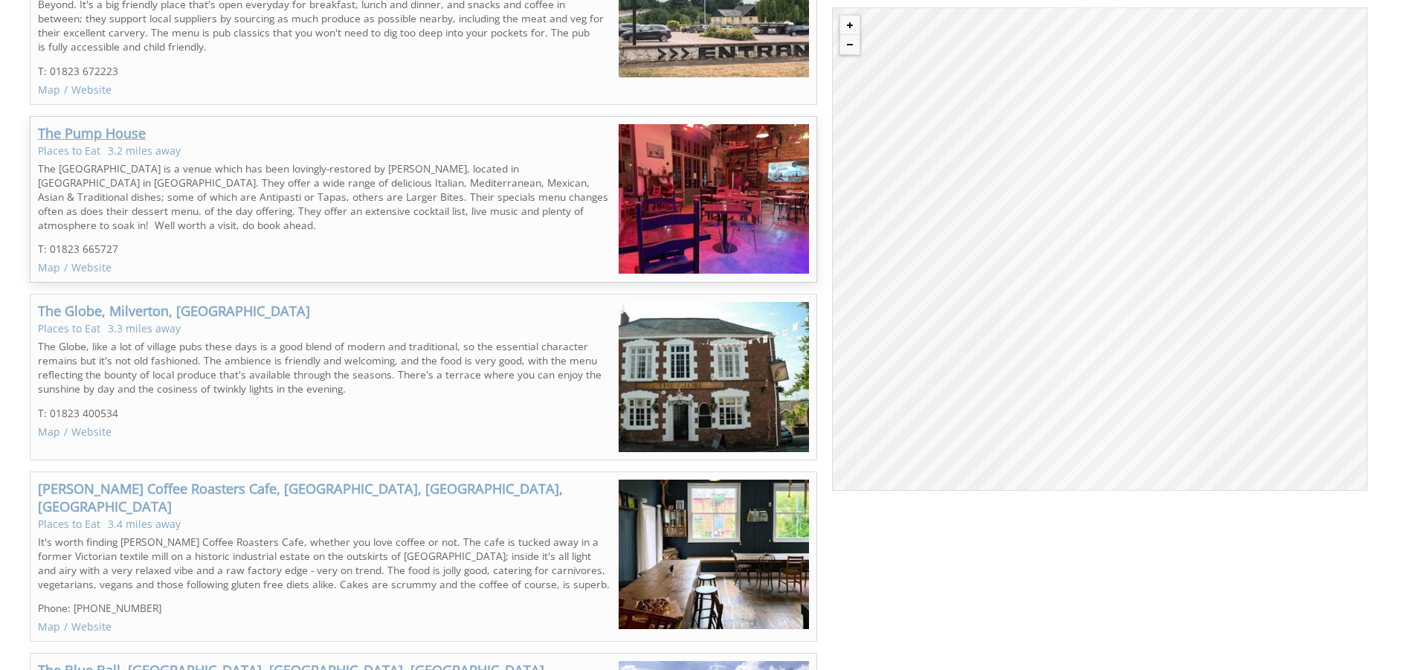
click at [89, 124] on link "The Pump House" at bounding box center [92, 133] width 108 height 18
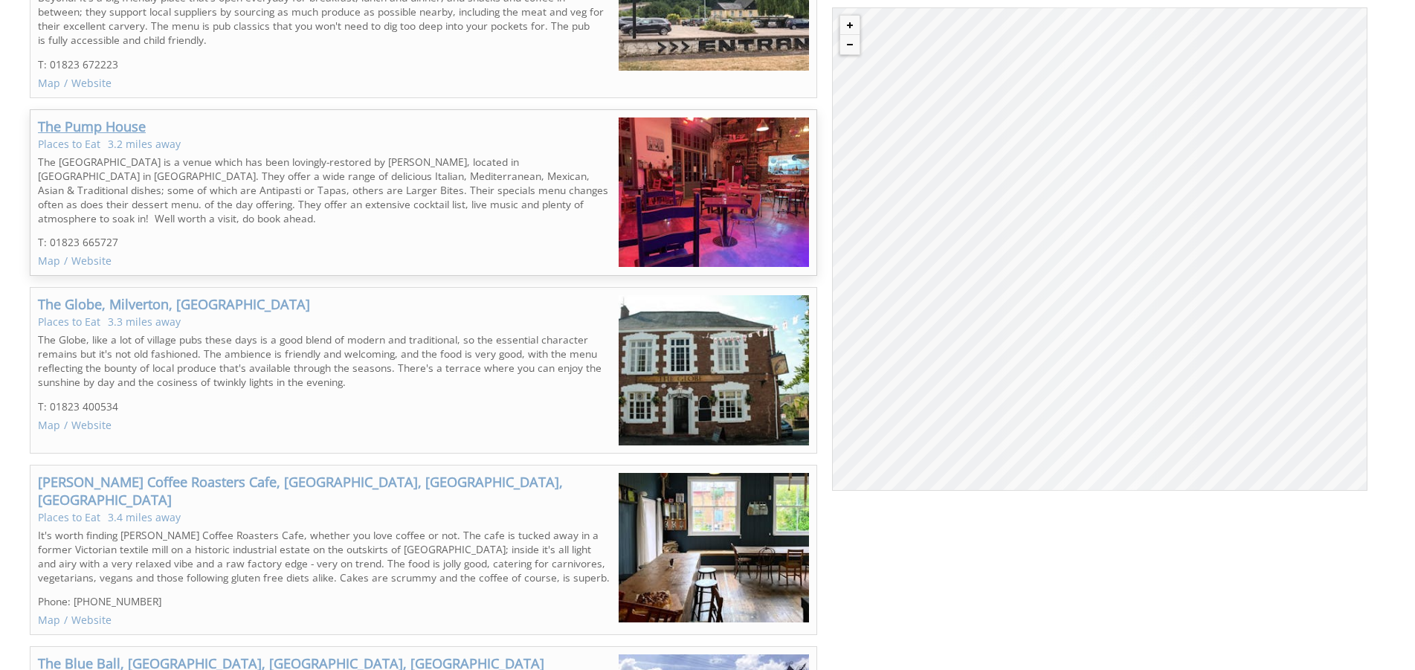
scroll to position [2088, 0]
click at [83, 253] on link "Website" at bounding box center [91, 260] width 40 height 14
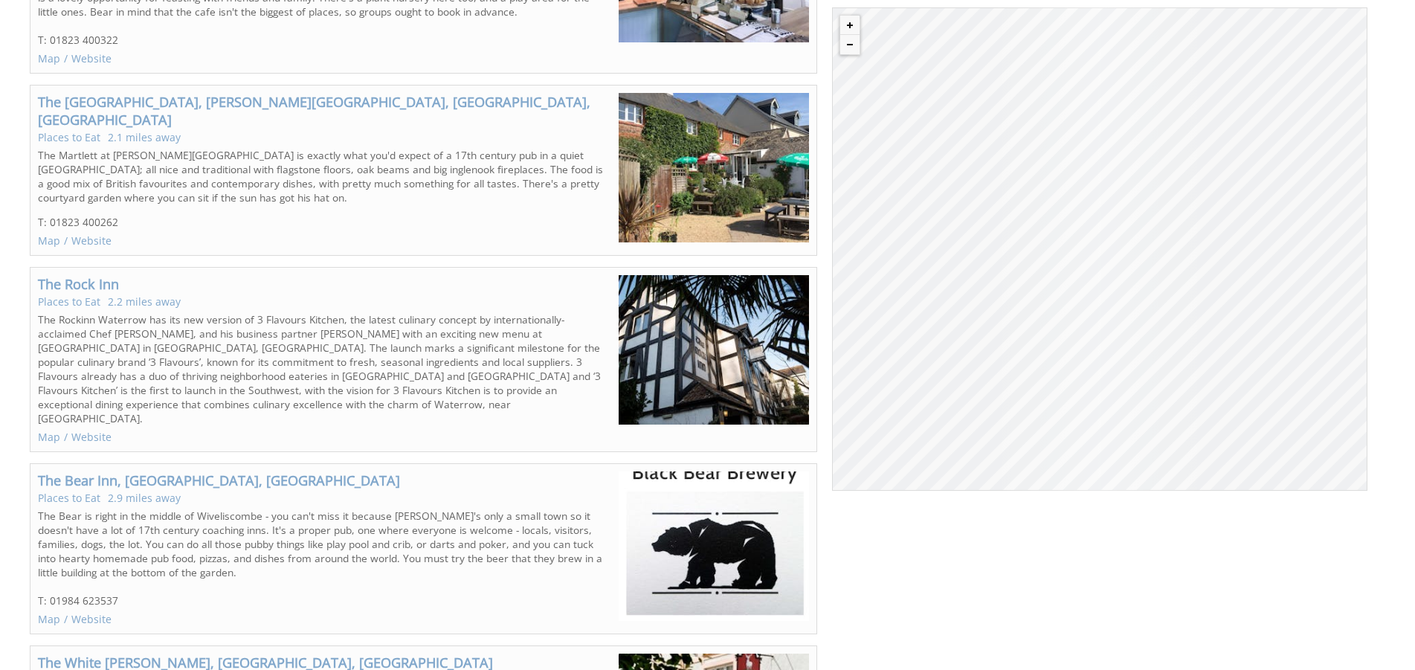
scroll to position [950, 0]
